Goal: Transaction & Acquisition: Purchase product/service

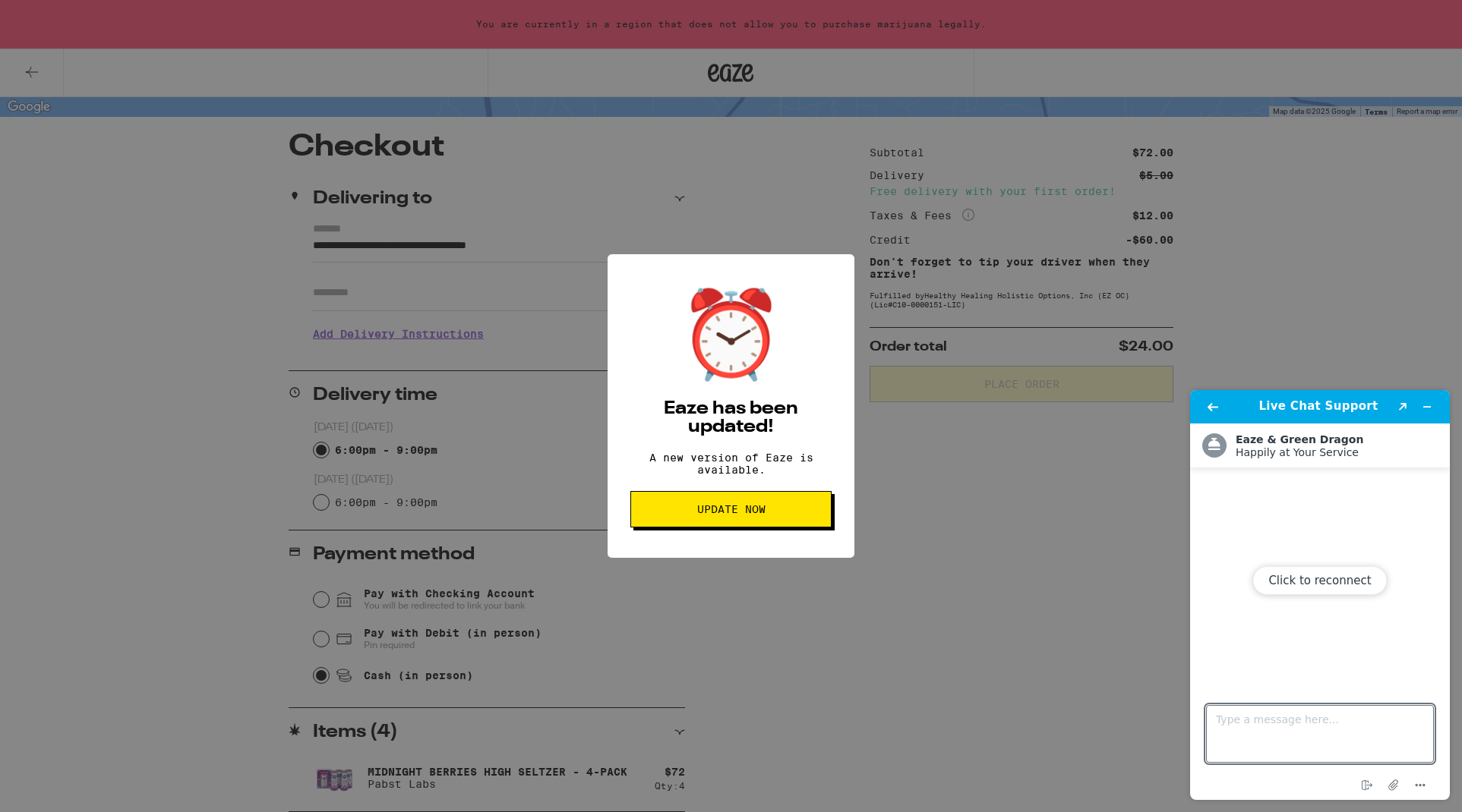
click at [730, 514] on span "Update Now" at bounding box center [731, 509] width 68 height 11
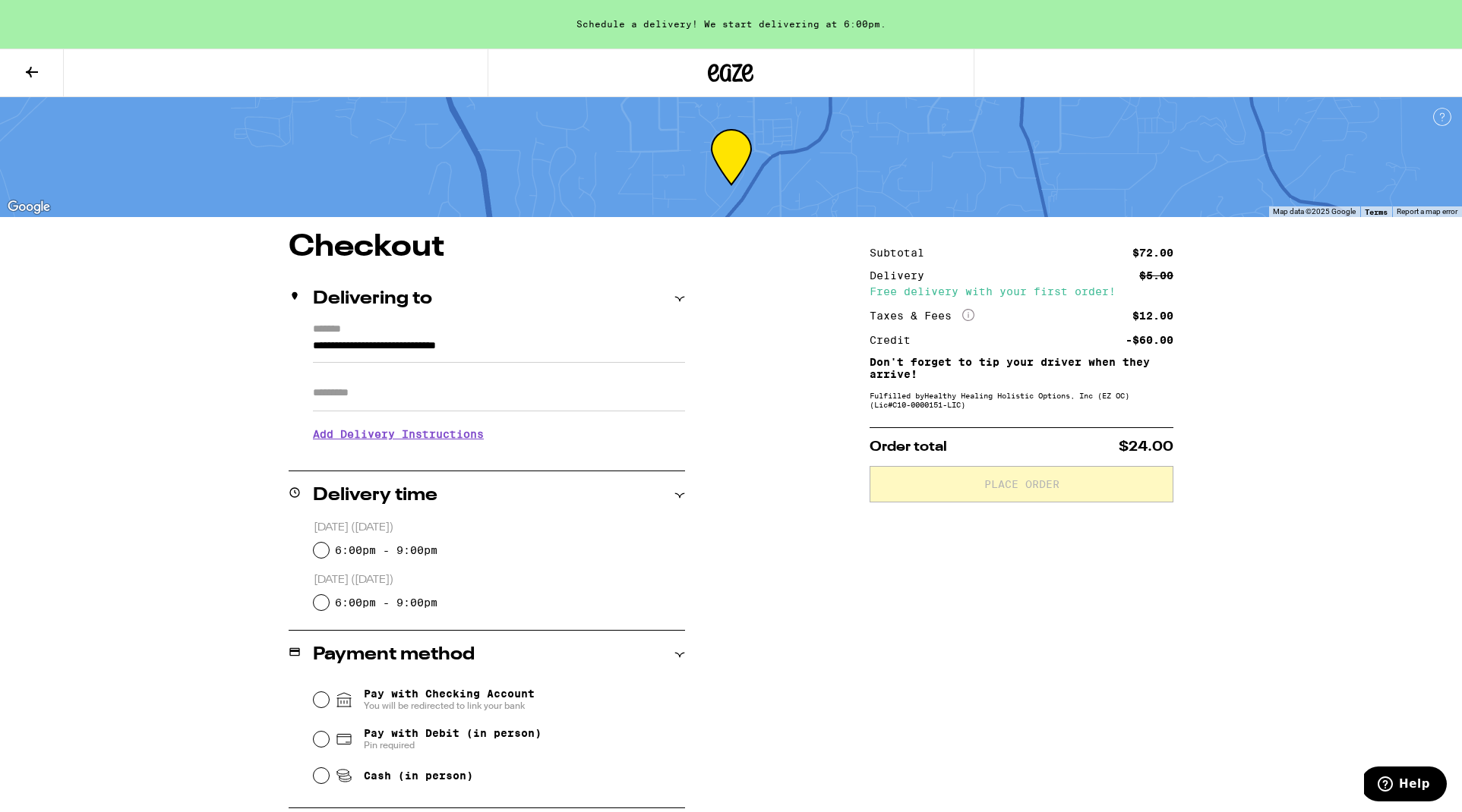
click at [321, 550] on input "6:00pm - 9:00pm" at bounding box center [322, 551] width 15 height 15
radio input "true"
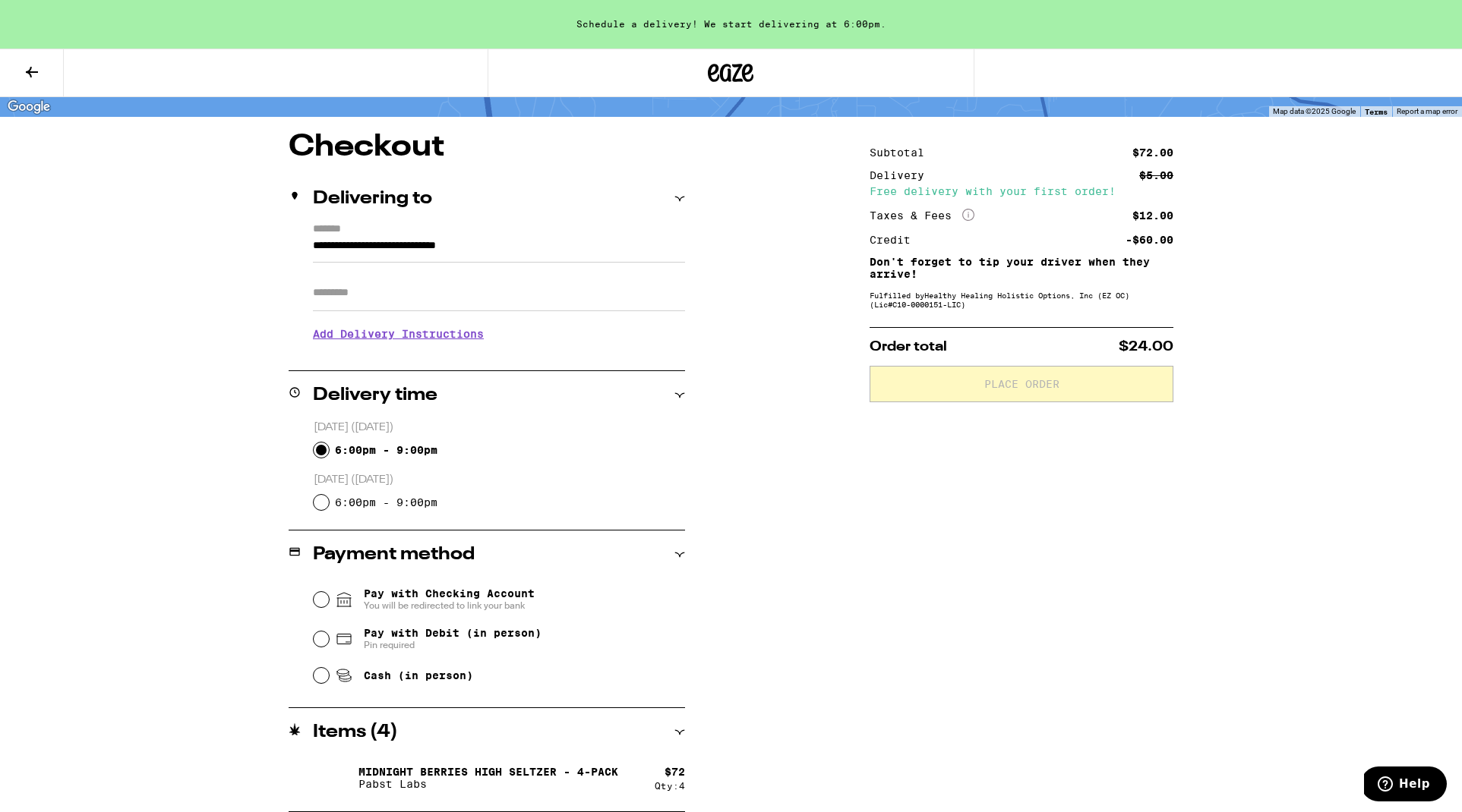
scroll to position [100, 0]
click at [321, 679] on input "Cash (in person)" at bounding box center [322, 676] width 15 height 15
radio input "true"
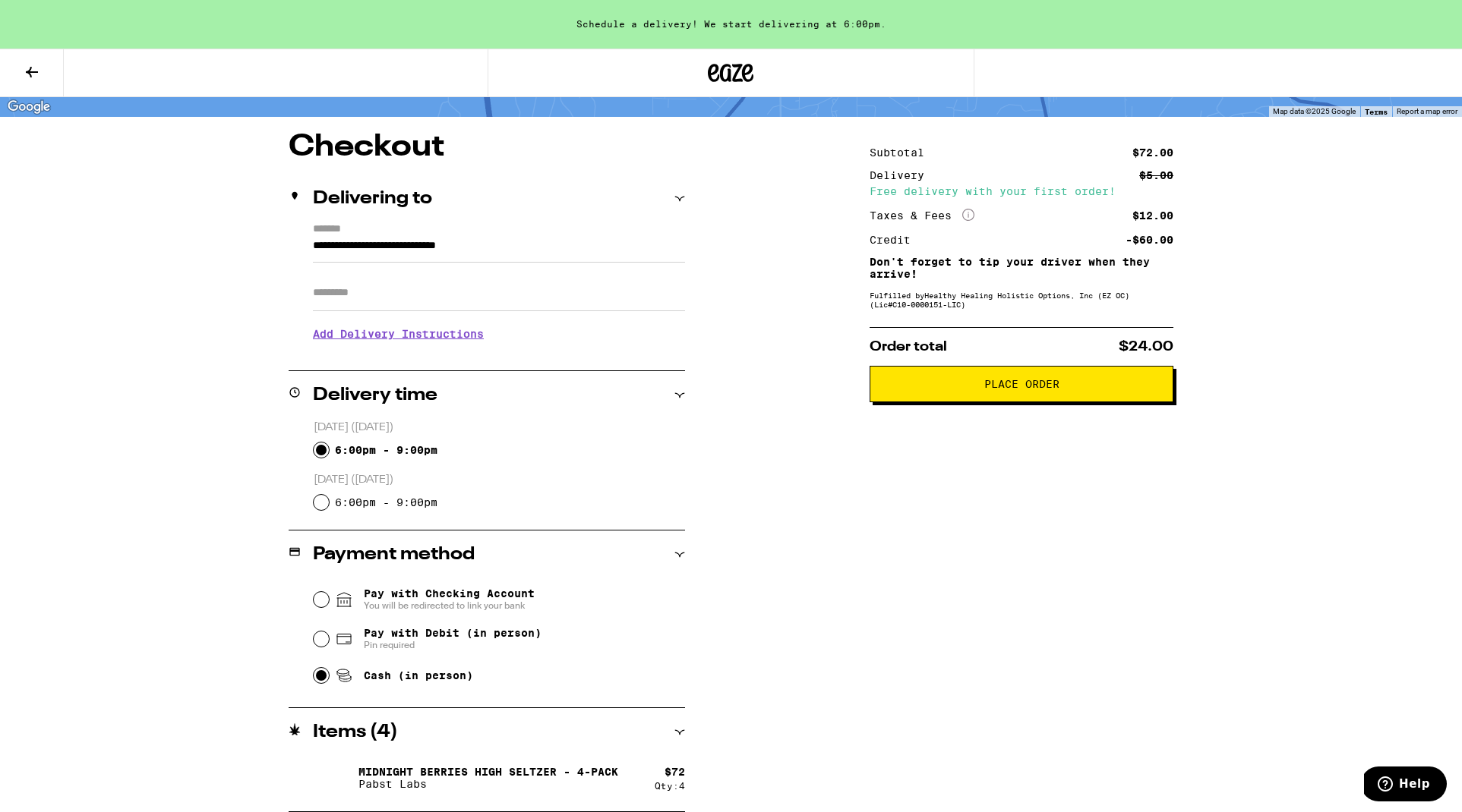
click at [1011, 389] on span "Place Order" at bounding box center [1022, 383] width 75 height 11
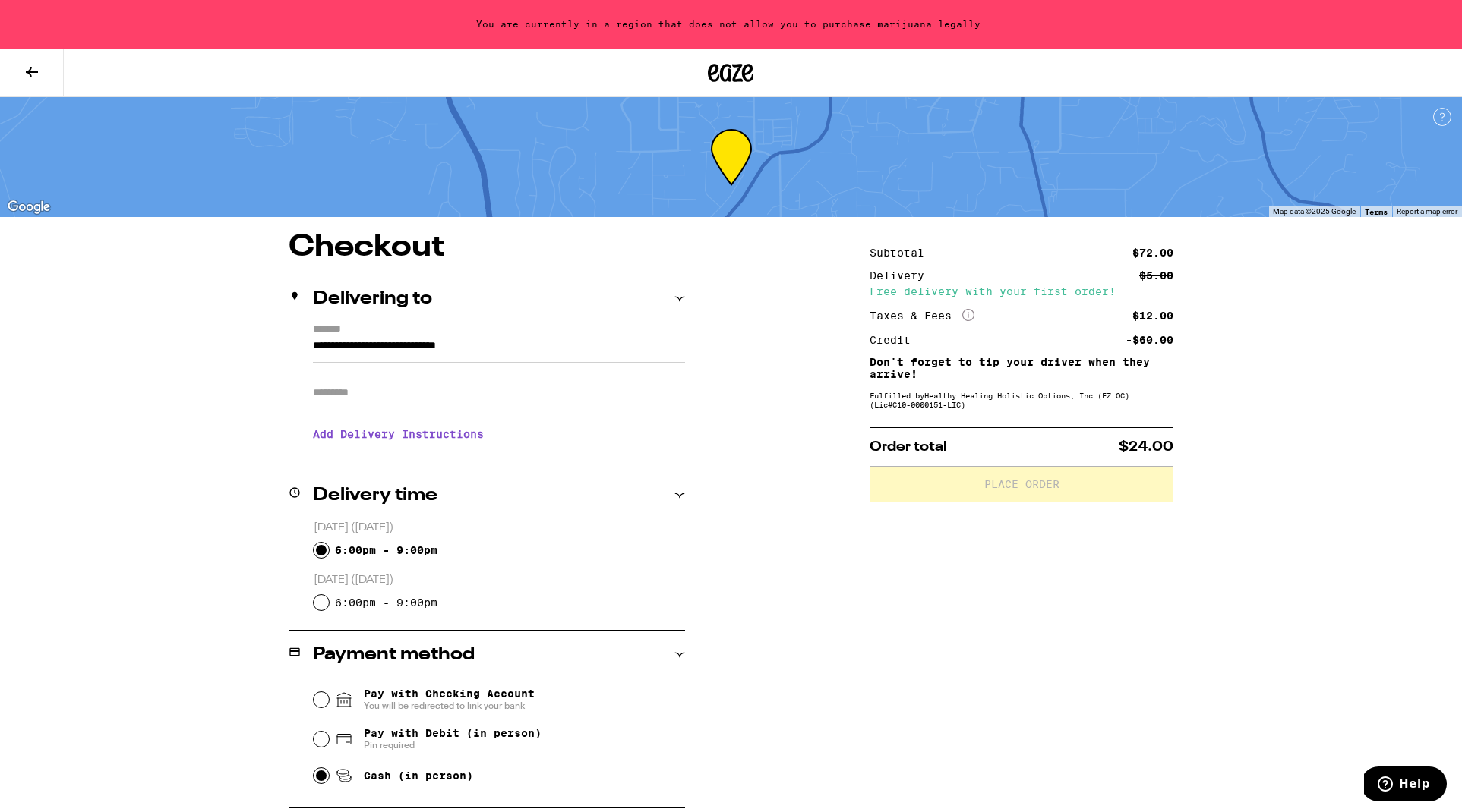
scroll to position [0, 0]
